Goal: Communication & Community: Share content

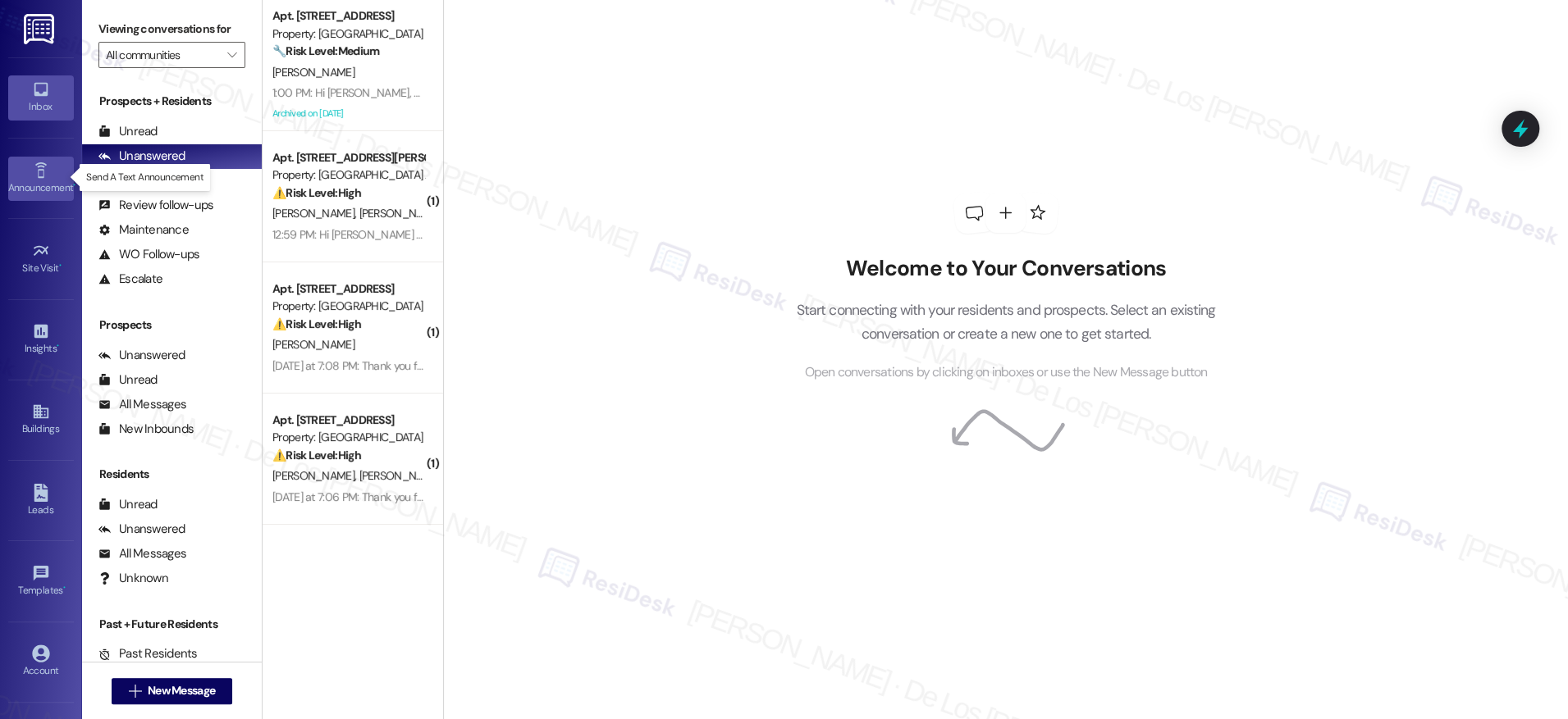
click at [50, 169] on link "Announcement •" at bounding box center [41, 179] width 65 height 45
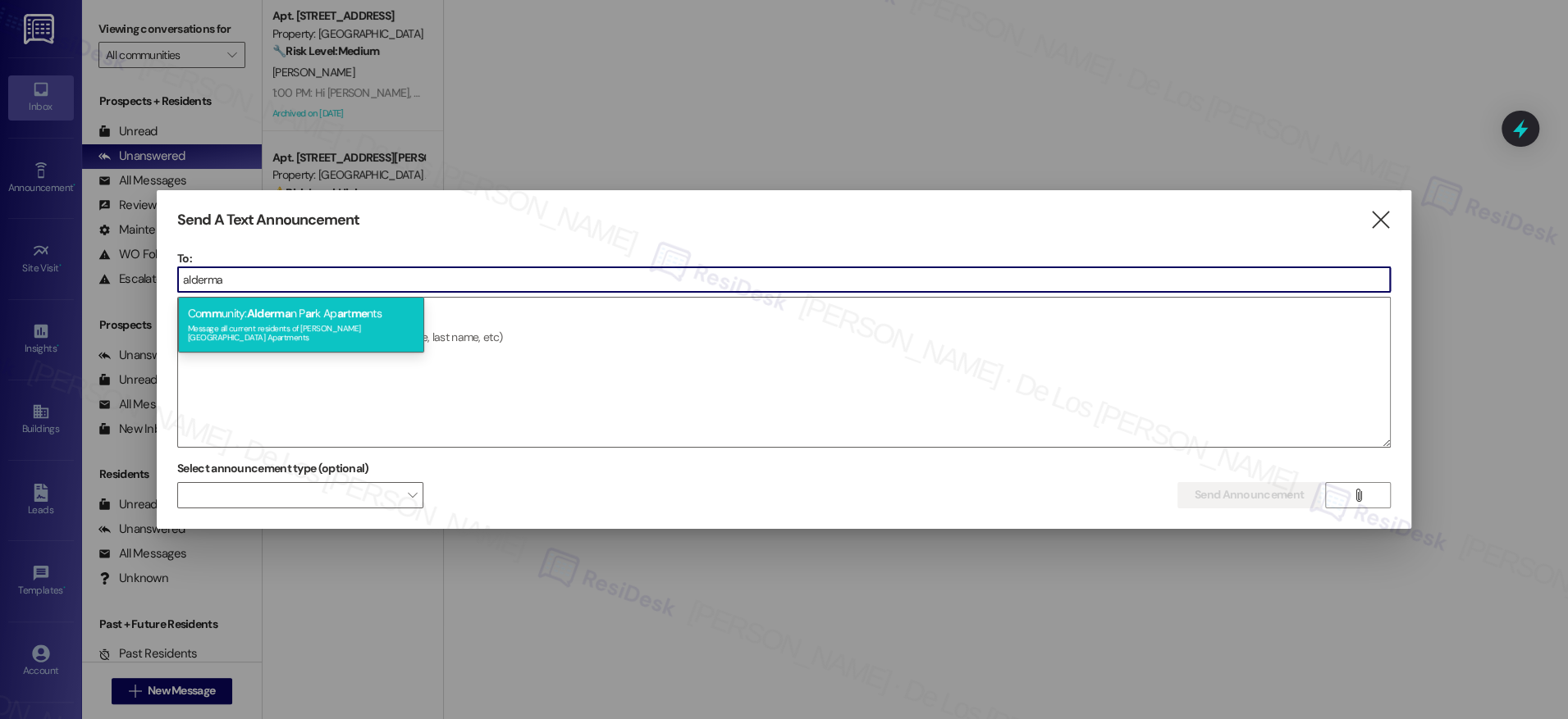
type input "alderma"
click at [299, 308] on div "Co mm unity: Alderma n P ar k Ap ar t me nts Message all current residents of […" at bounding box center [300, 324] width 246 height 56
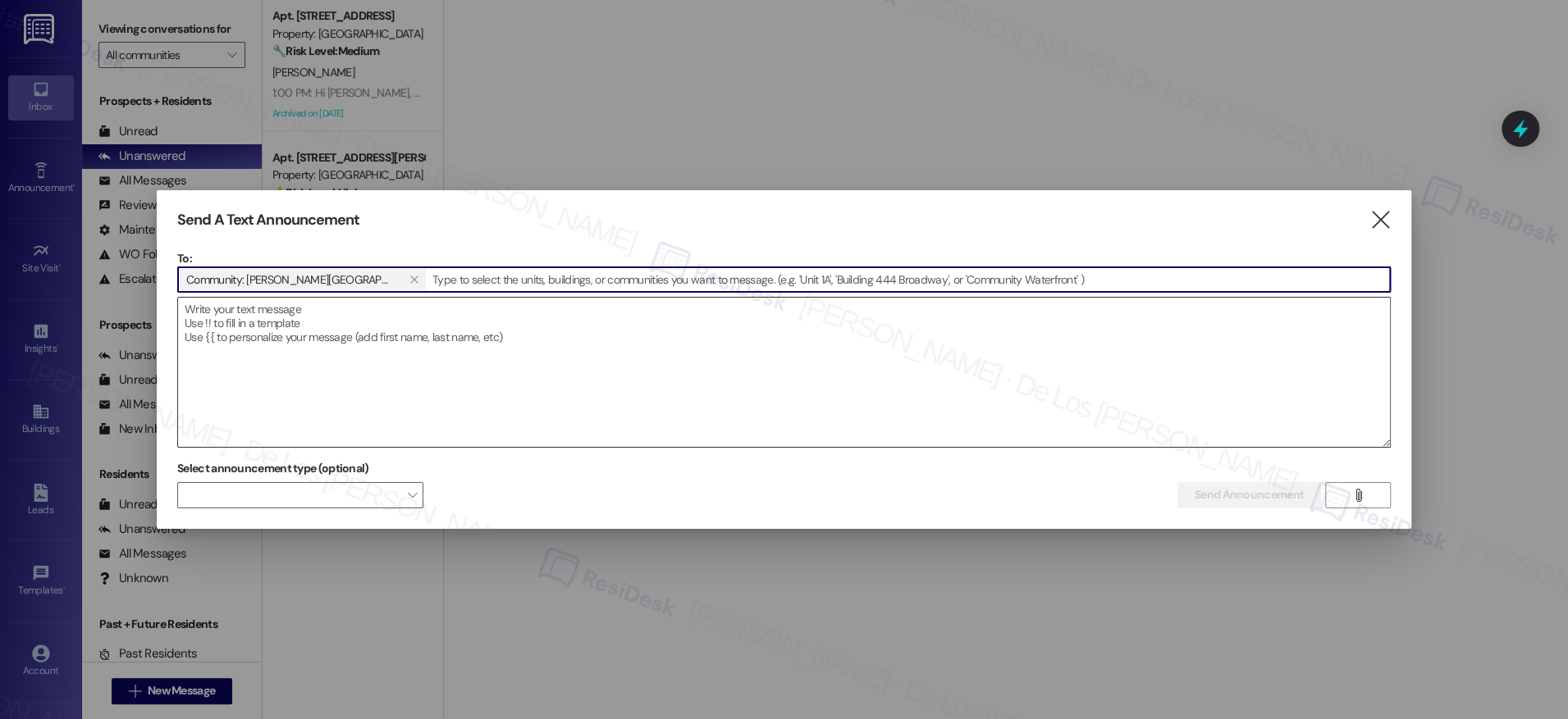
click at [288, 325] on textarea at bounding box center [784, 372] width 1212 height 149
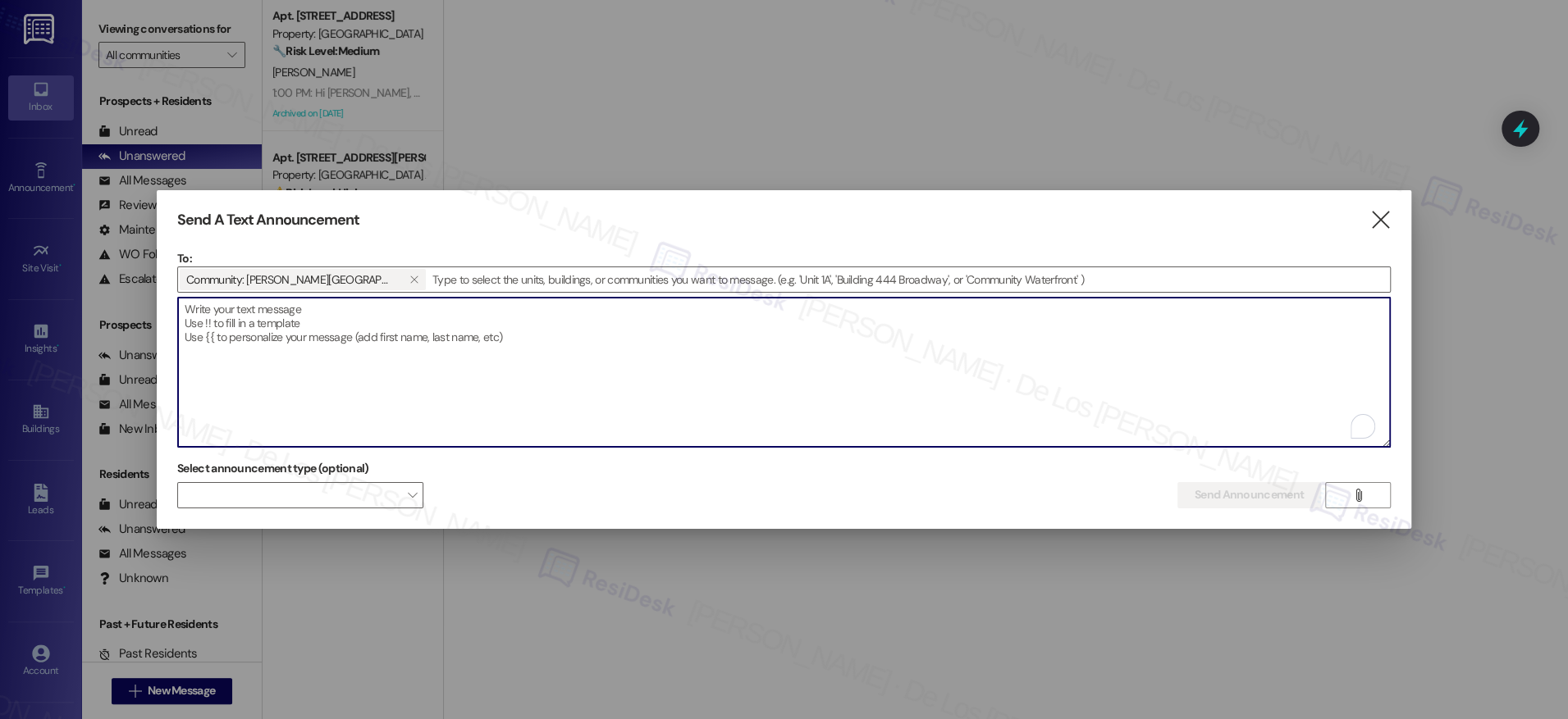
paste textarea "Hi {{first_name}}, Notice: We are no longer accepting checks for rent payments.…"
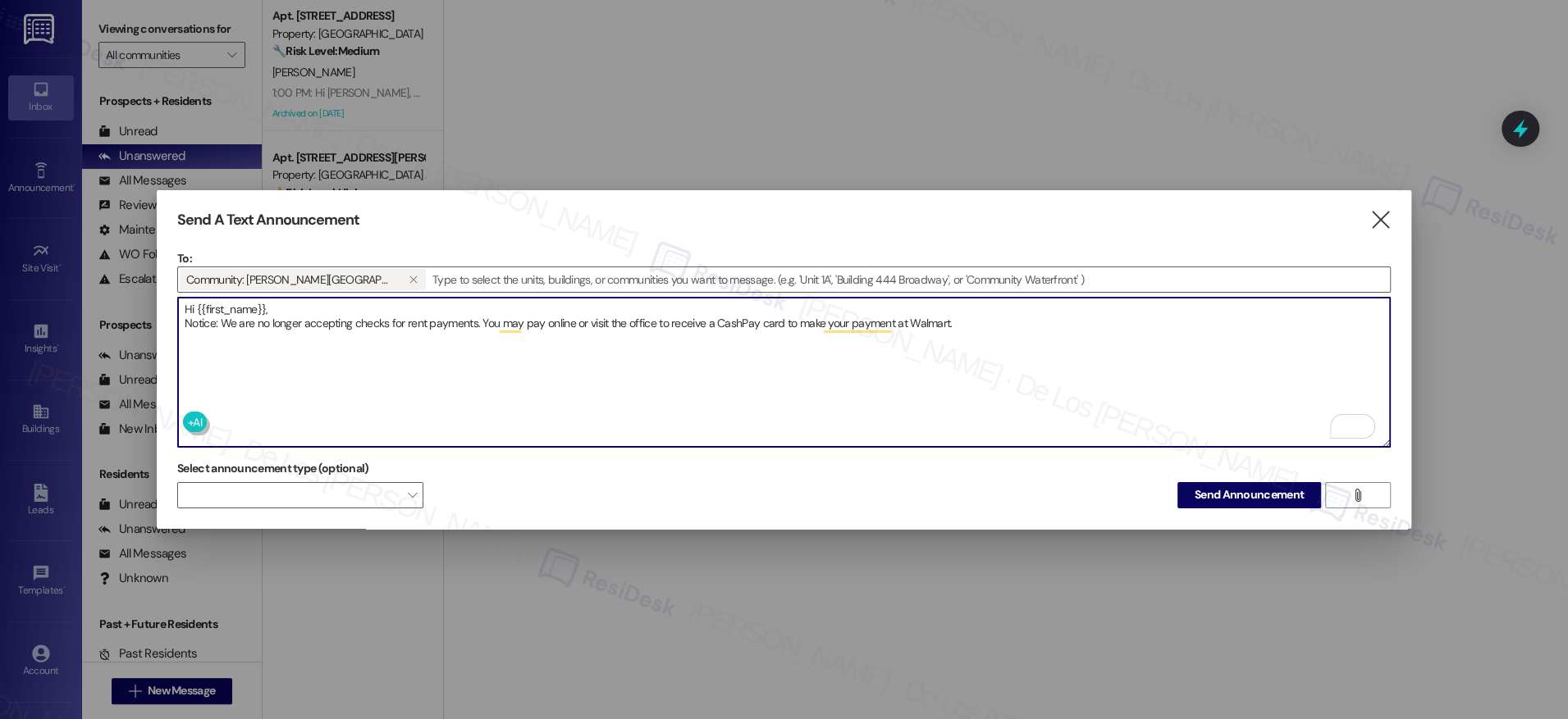
type textarea "Hi {{first_name}}, Notice: We are no longer accepting checks for rent payments.…"
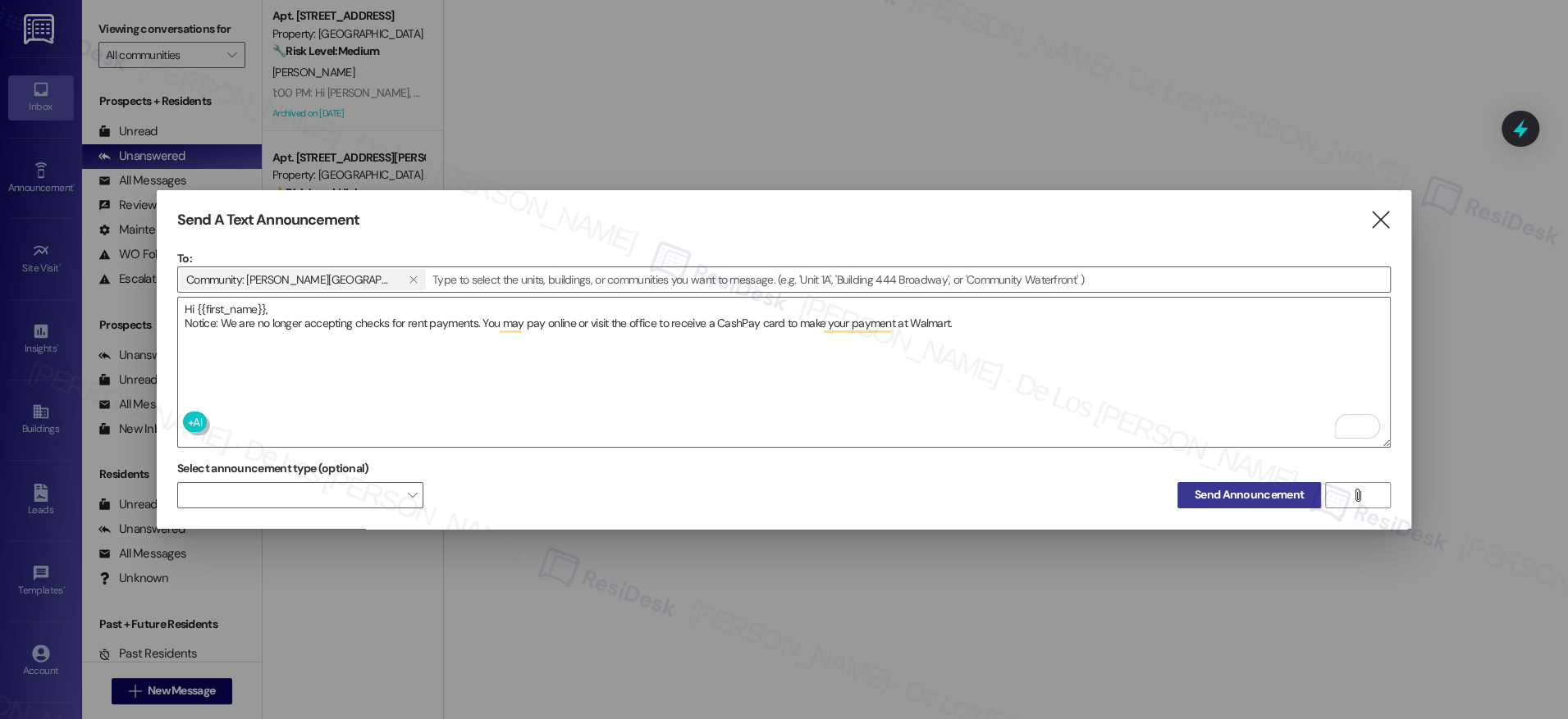
click at [1192, 492] on span "Send Announcement" at bounding box center [1249, 495] width 116 height 17
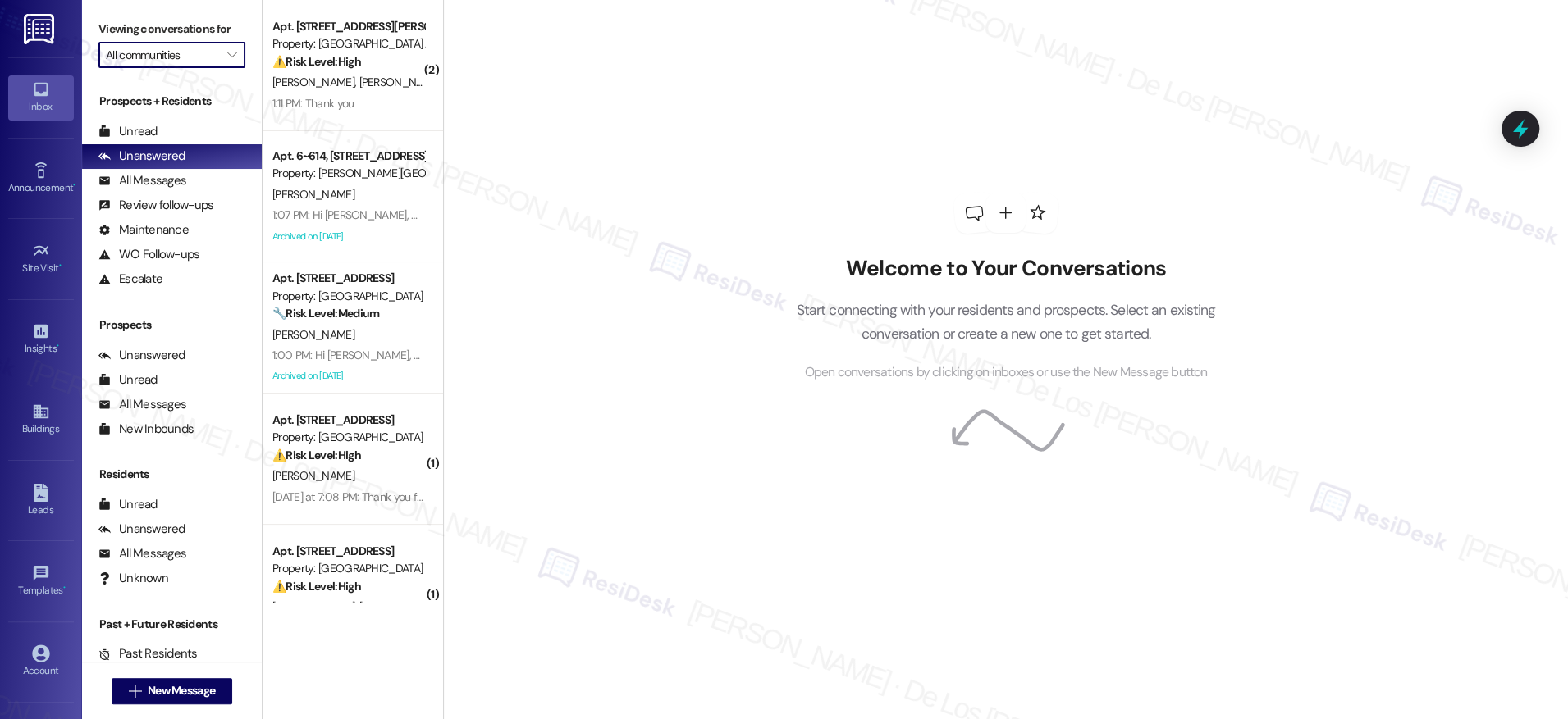
click at [158, 45] on input "All communities" at bounding box center [162, 55] width 113 height 27
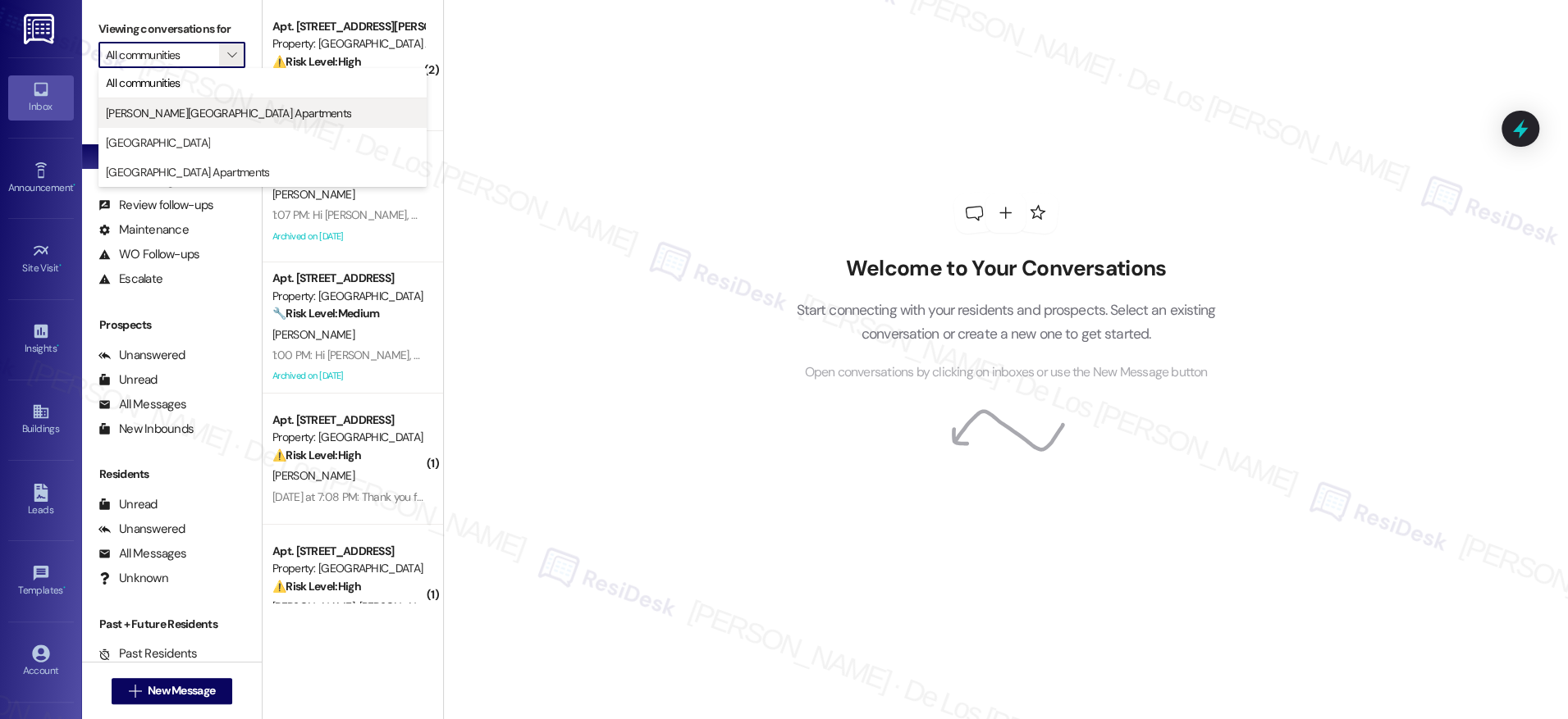
click at [179, 106] on span "Alderman Park Apartments" at bounding box center [228, 112] width 245 height 16
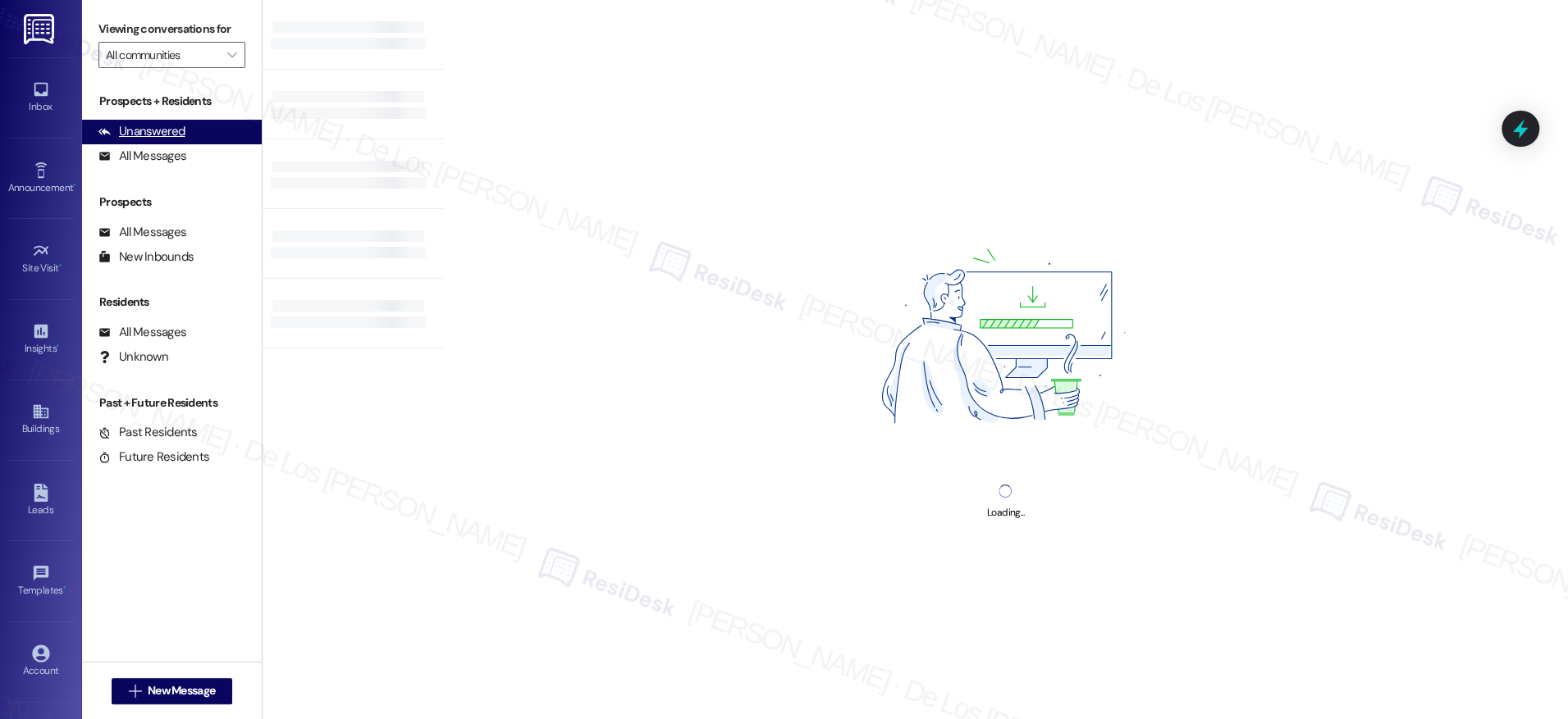
type input "Alderman Park Apartments"
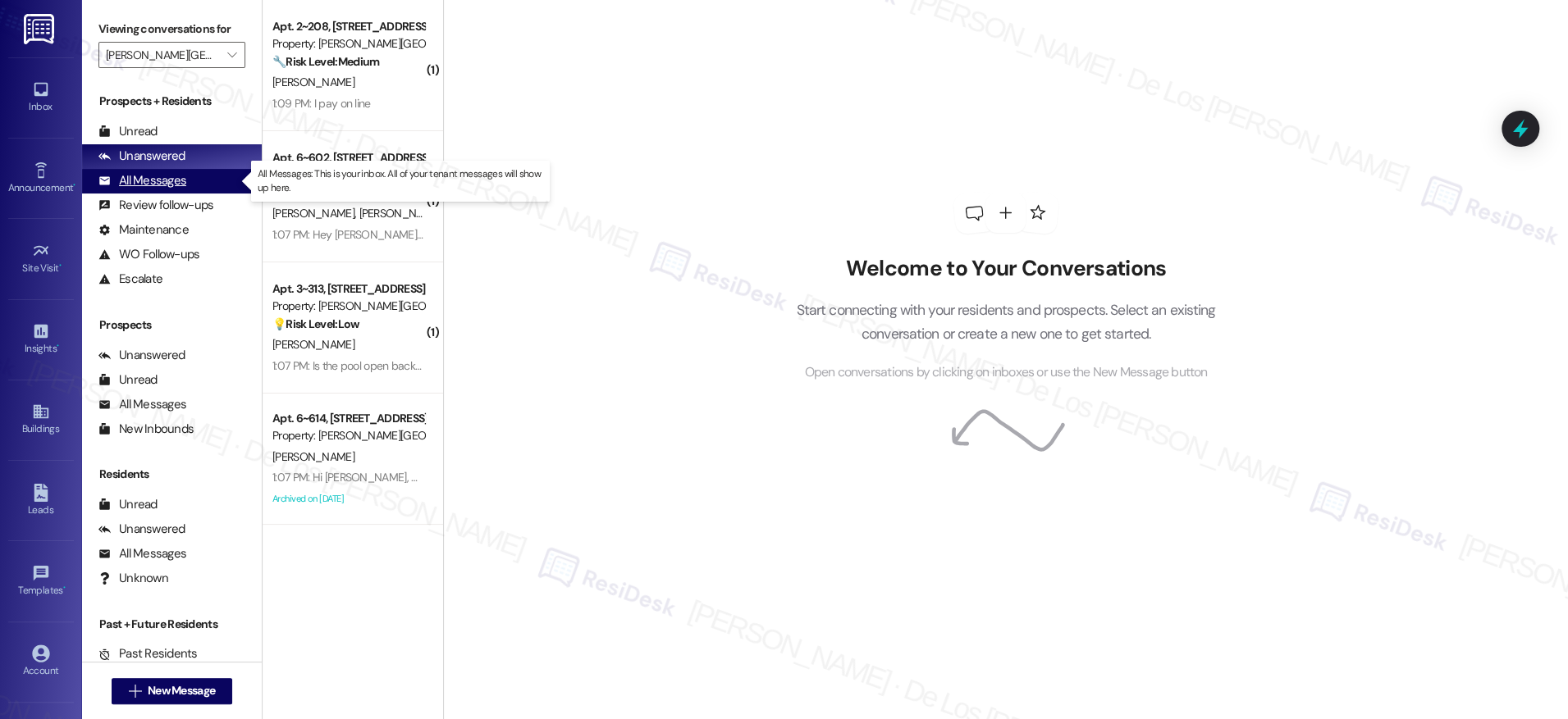
click at [187, 172] on div "All Messages (undefined)" at bounding box center [172, 181] width 179 height 25
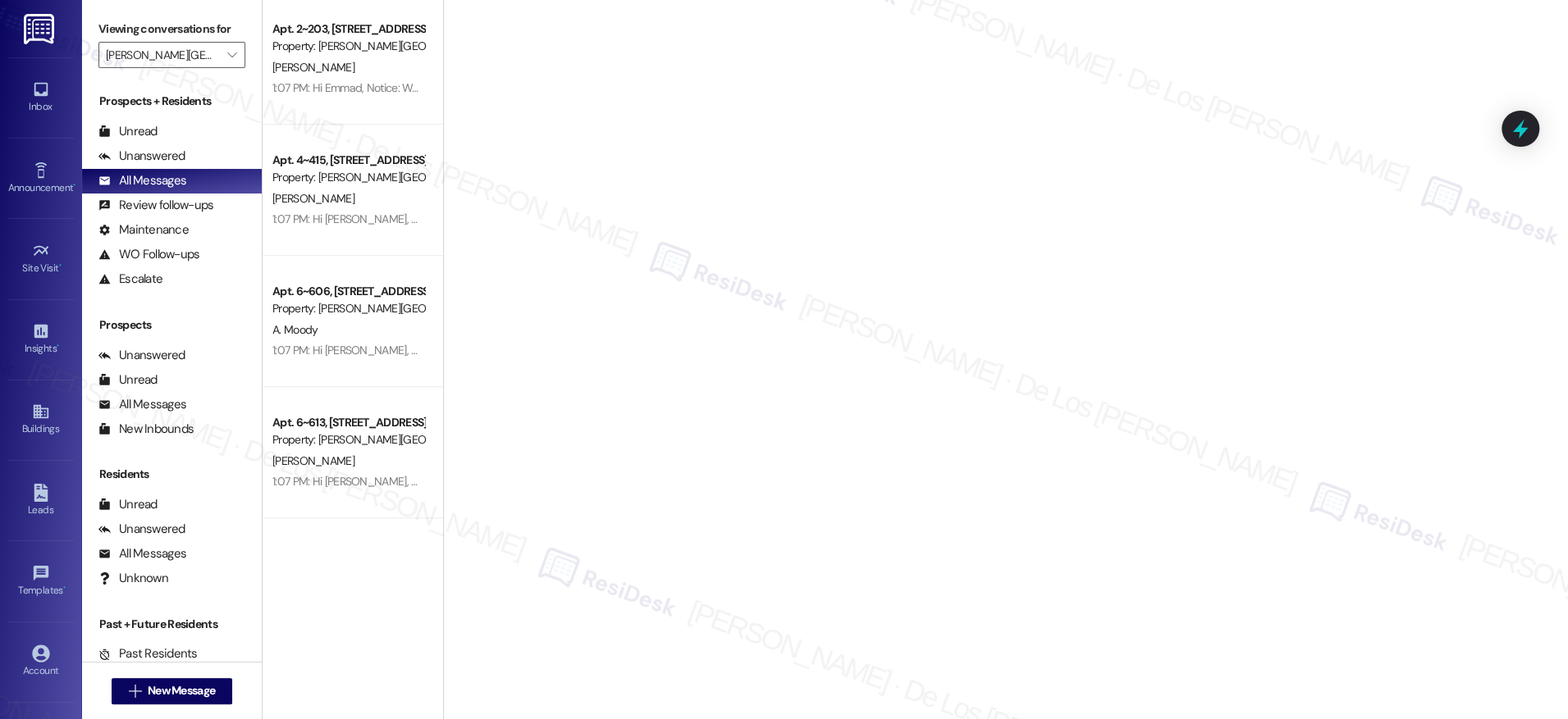
scroll to position [676, 0]
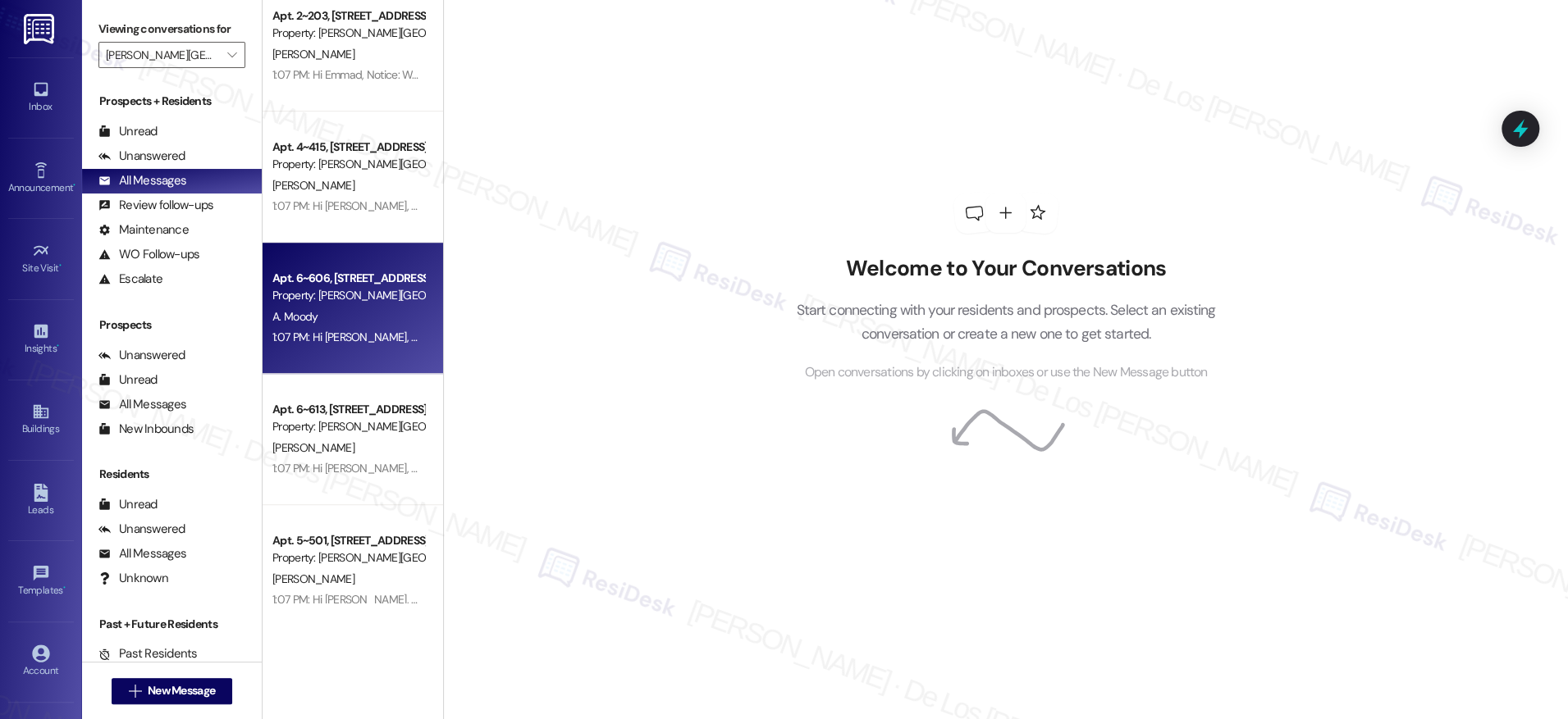
click at [338, 296] on div "Property: [PERSON_NAME][GEOGRAPHIC_DATA] Apartments" at bounding box center [348, 296] width 152 height 17
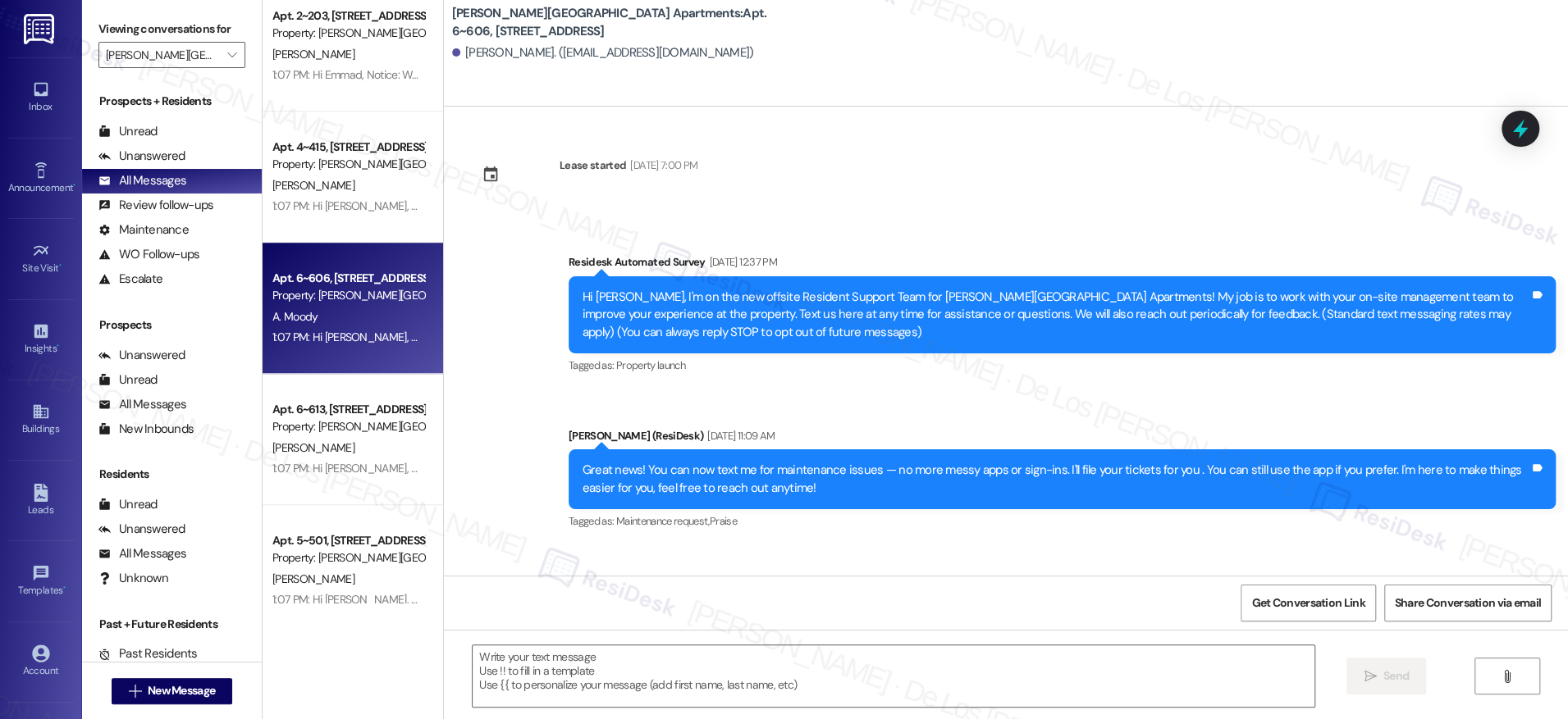
type textarea "Fetching suggested responses. Please feel free to read through the conversation…"
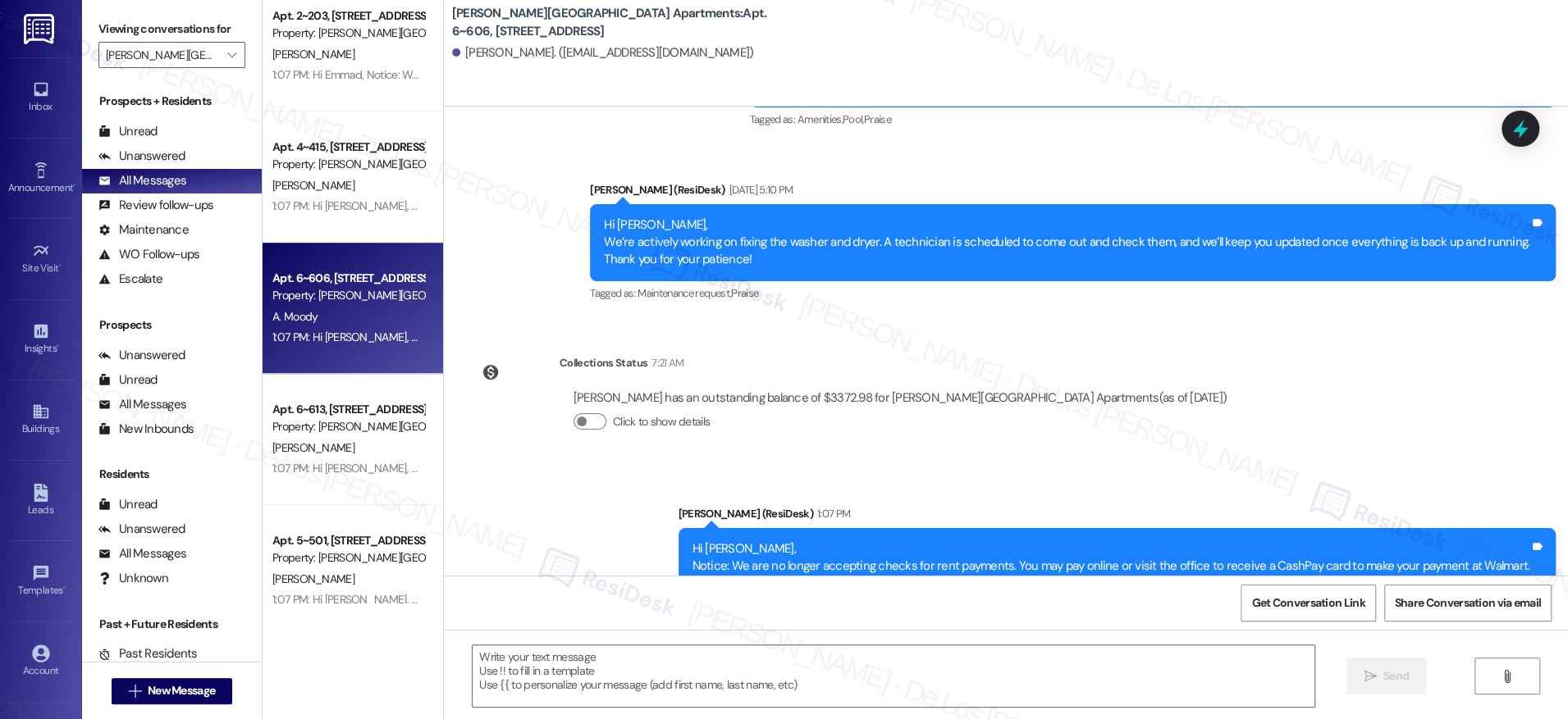
scroll to position [4713, 0]
